Goal: Information Seeking & Learning: Learn about a topic

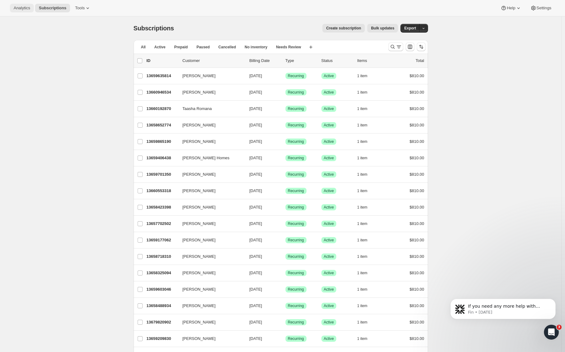
click at [29, 8] on span "Analytics" at bounding box center [22, 8] width 16 height 5
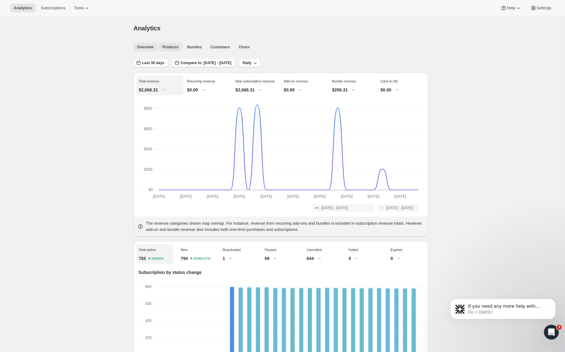
click at [175, 45] on span "Products" at bounding box center [170, 47] width 16 height 5
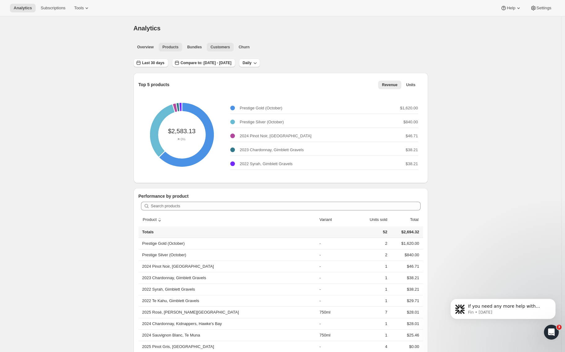
click at [225, 45] on span "Customers" at bounding box center [221, 47] width 20 height 5
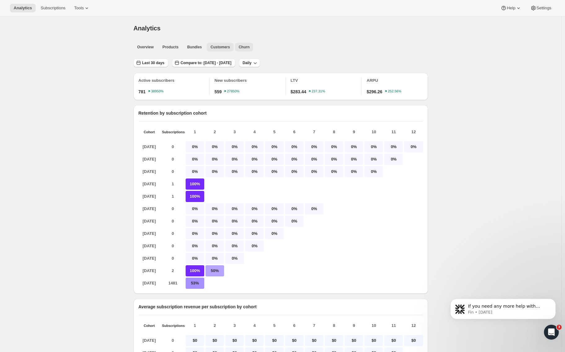
click at [250, 47] on span "Churn" at bounding box center [244, 47] width 11 height 5
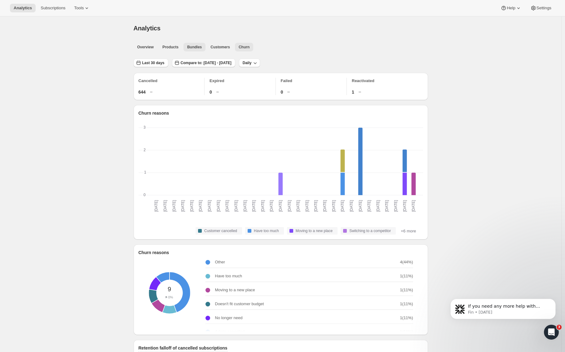
click at [198, 48] on span "Bundles" at bounding box center [194, 47] width 15 height 5
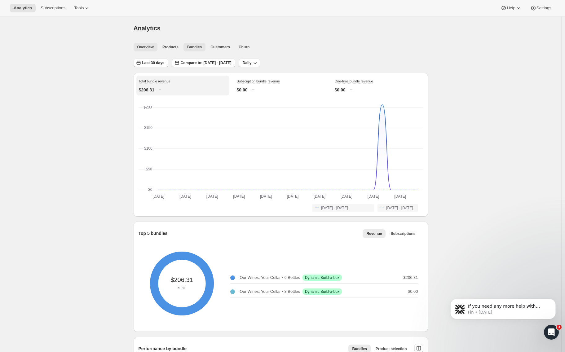
click at [149, 48] on span "Overview" at bounding box center [145, 47] width 16 height 5
